Goal: Find specific page/section: Find specific page/section

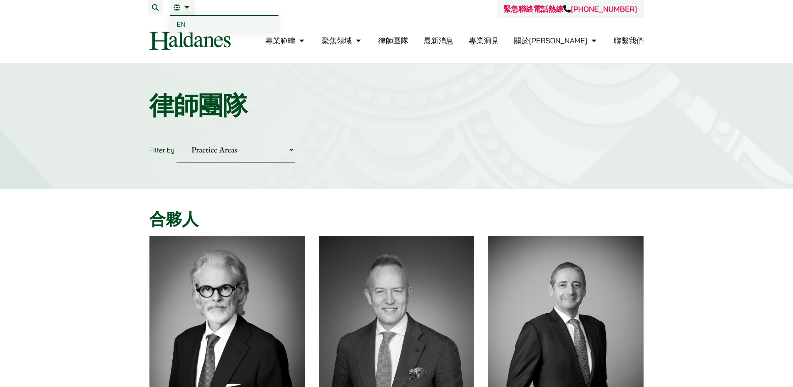
click at [189, 6] on link "繁" at bounding box center [183, 7] width 18 height 7
click at [190, 8] on link "繁" at bounding box center [183, 7] width 18 height 7
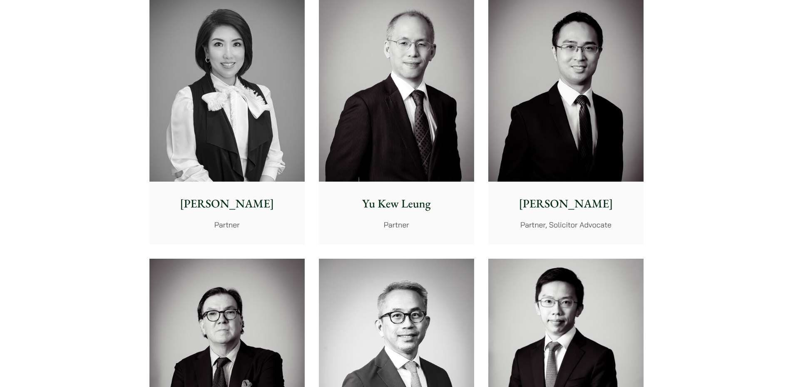
scroll to position [458, 0]
